Goal: Information Seeking & Learning: Learn about a topic

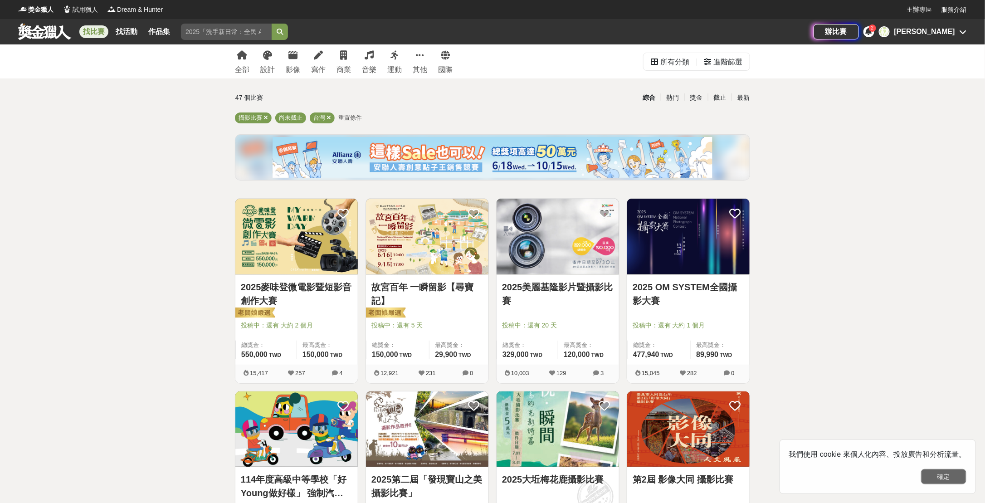
click at [946, 477] on button "確定" at bounding box center [943, 476] width 45 height 15
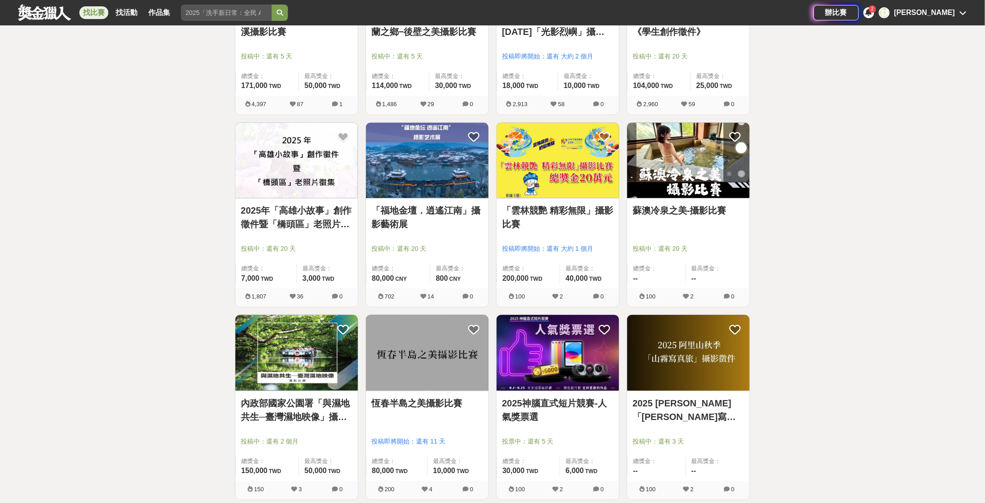
scroll to position [846, 0]
click at [413, 369] on img at bounding box center [427, 353] width 122 height 76
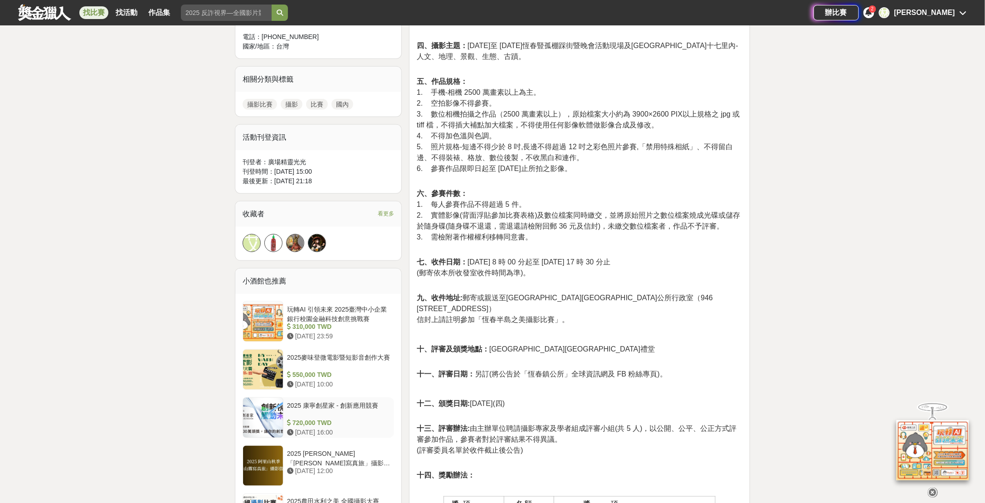
scroll to position [242, 0]
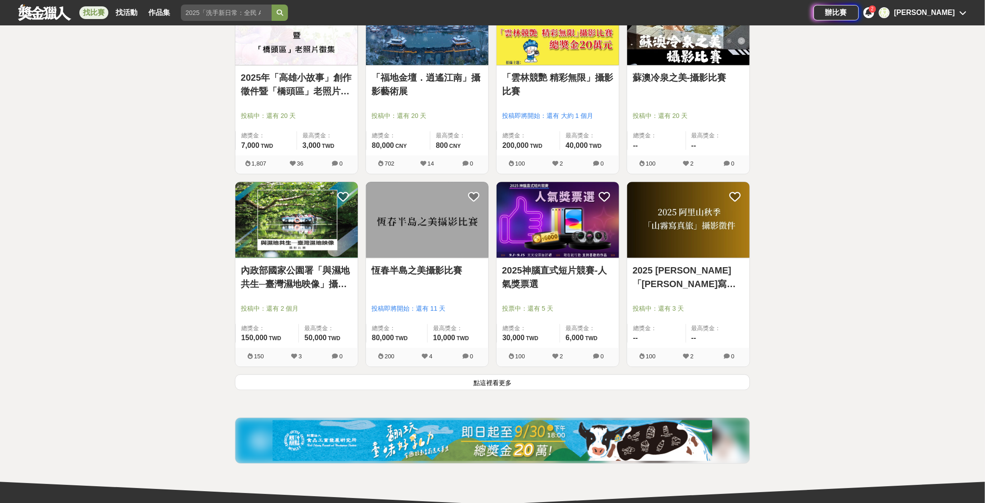
scroll to position [1028, 0]
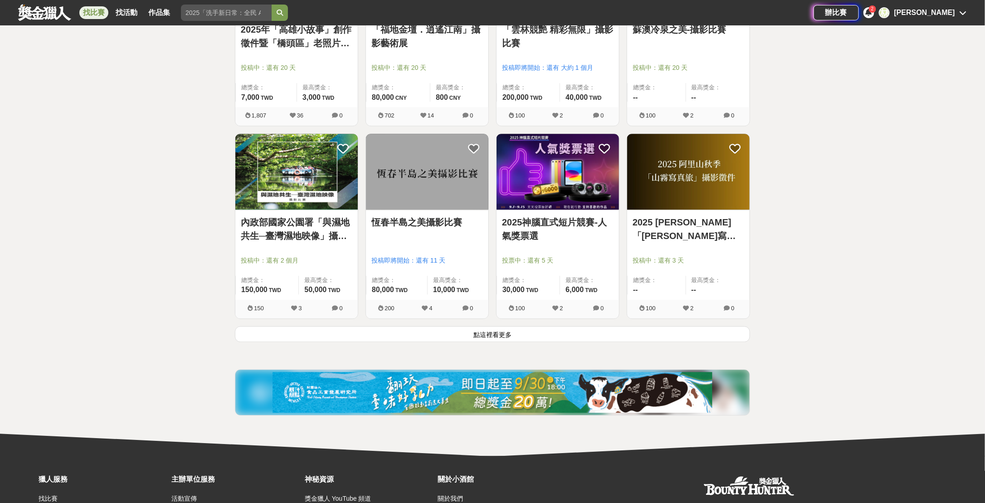
click at [484, 330] on button "點這裡看更多" at bounding box center [492, 334] width 515 height 16
